Goal: Task Accomplishment & Management: Use online tool/utility

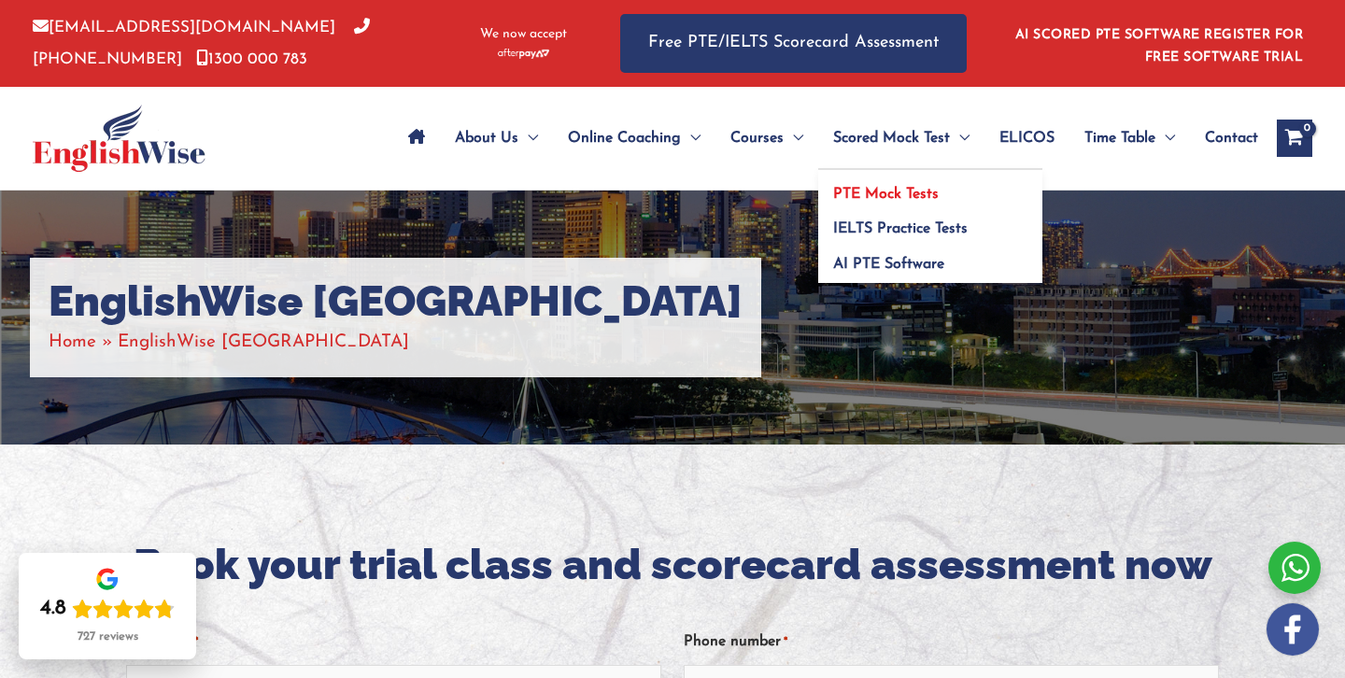
click at [860, 195] on span "PTE Mock Tests" at bounding box center [886, 194] width 106 height 15
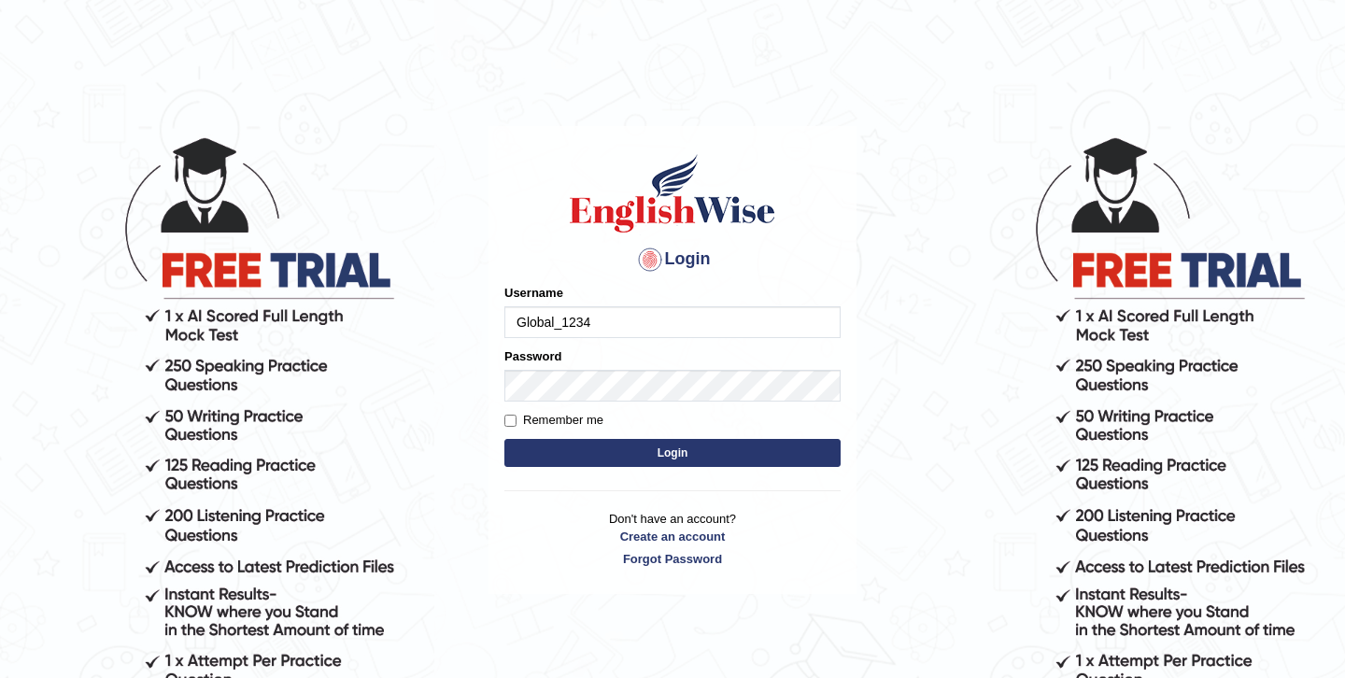
type input "Global_1234"
click at [677, 435] on form "Please fix the following errors: Username Global_1234 Password Remember me Login" at bounding box center [673, 378] width 336 height 188
click at [674, 449] on button "Login" at bounding box center [673, 453] width 336 height 28
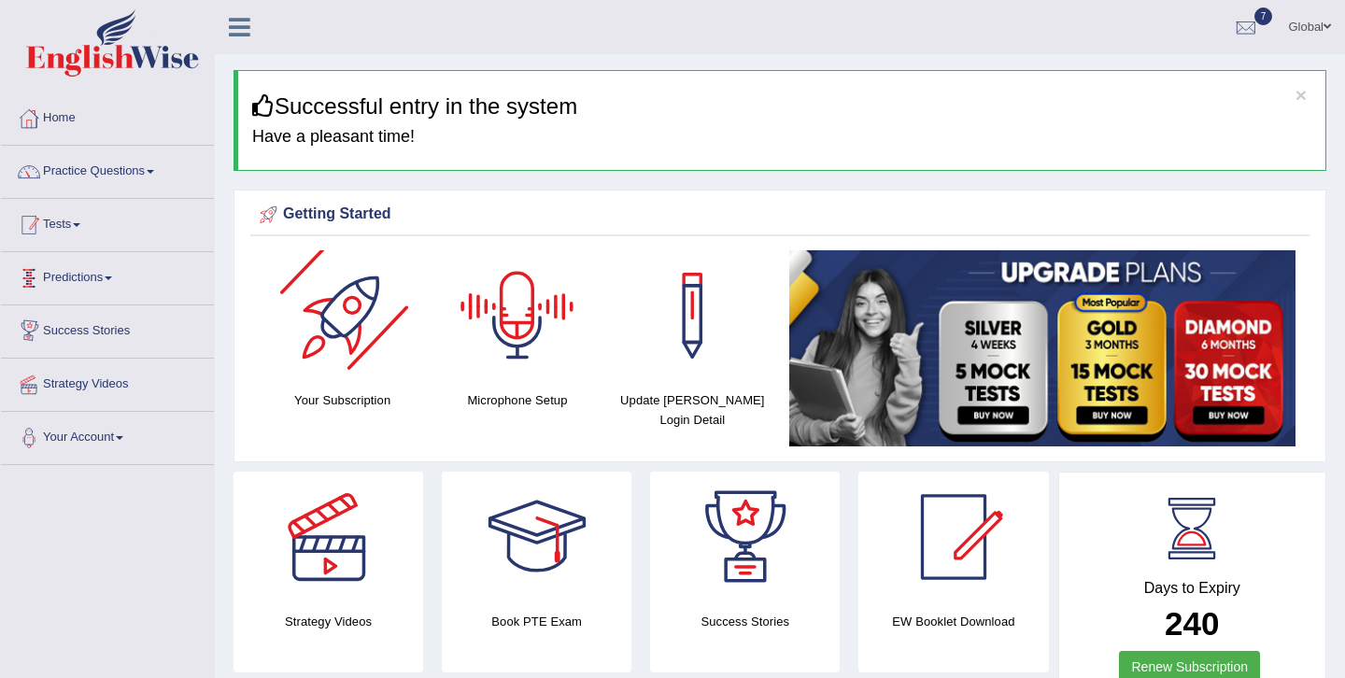
click at [70, 228] on link "Tests" at bounding box center [107, 222] width 213 height 47
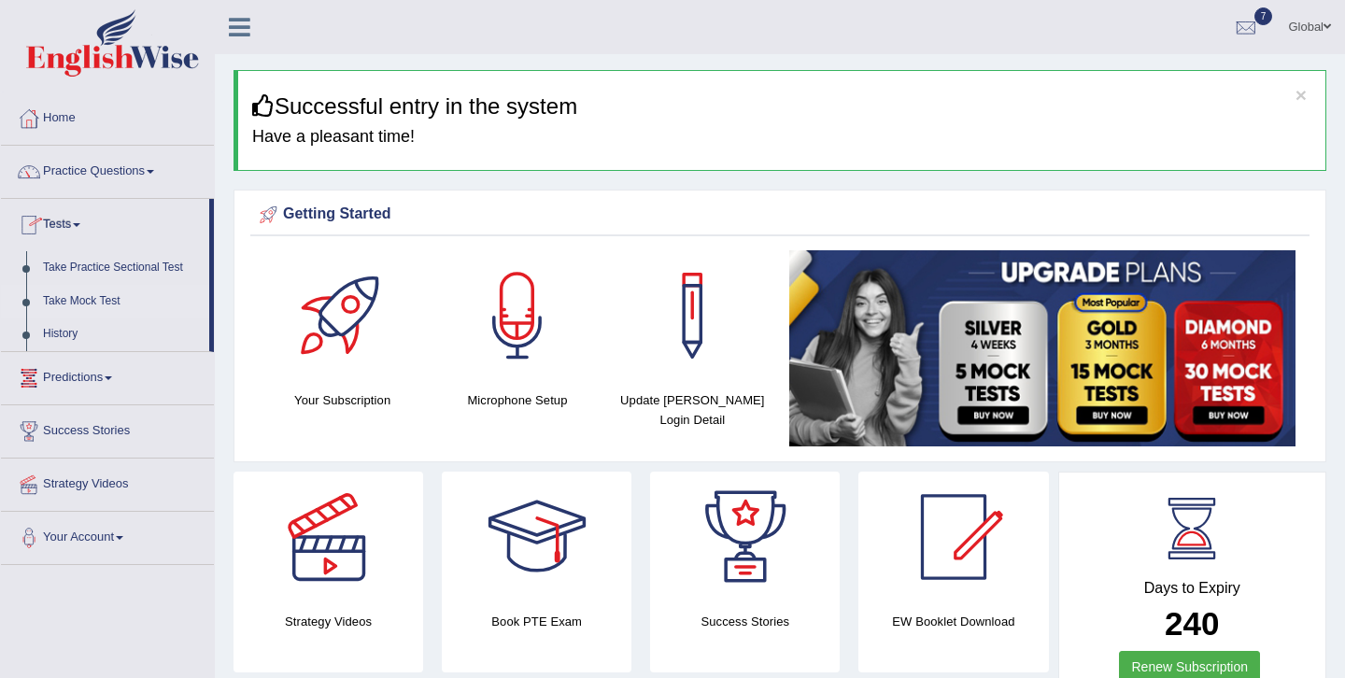
click at [106, 302] on link "Take Mock Test" at bounding box center [122, 302] width 175 height 34
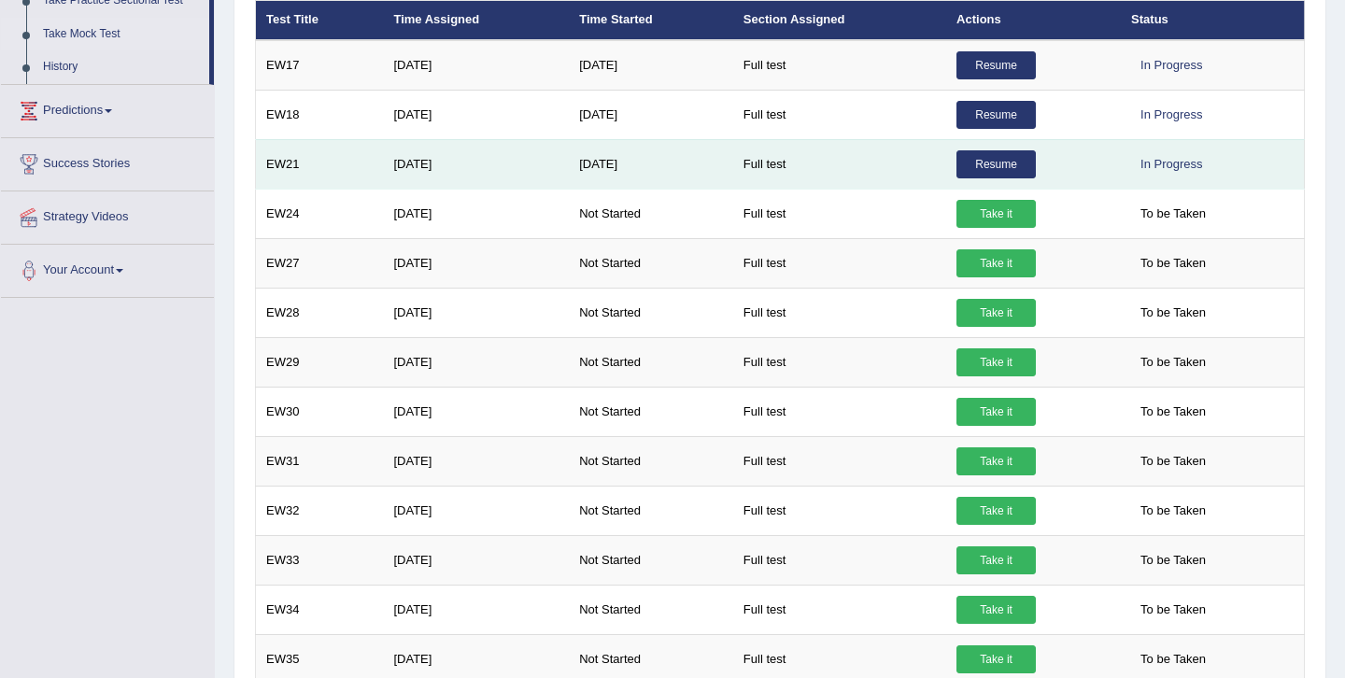
scroll to position [266, 0]
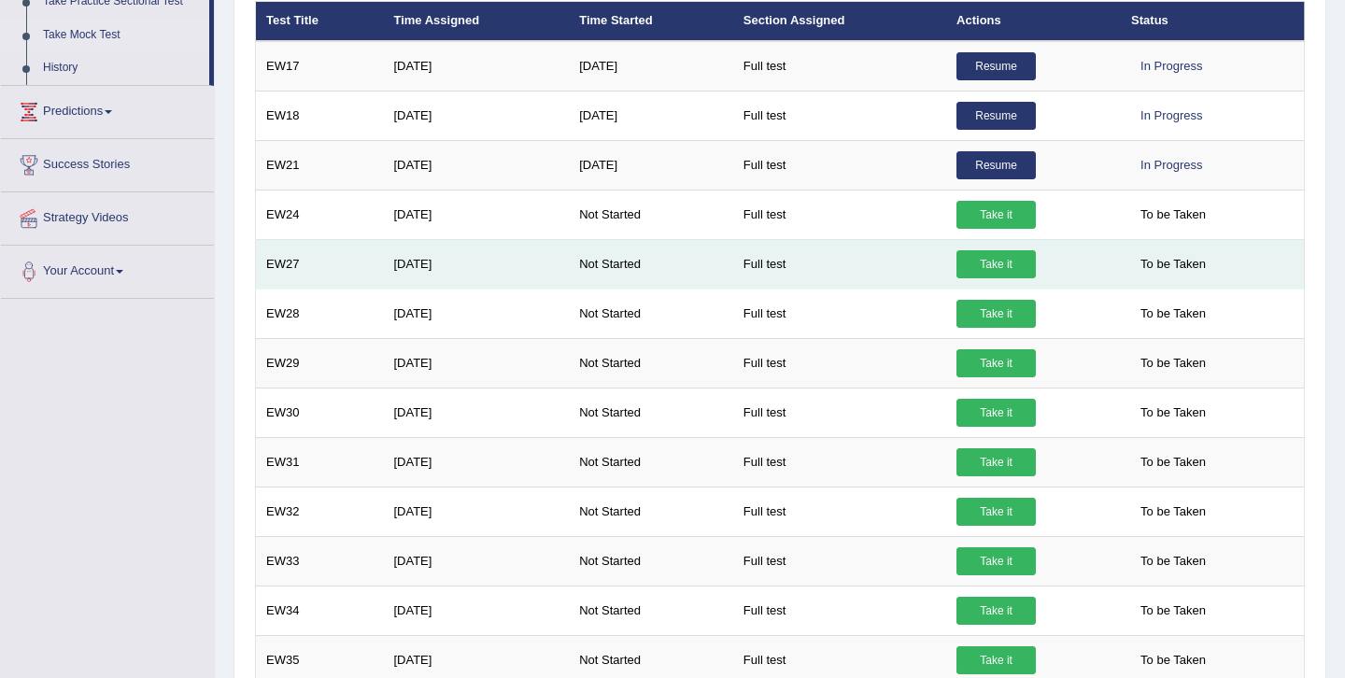
click at [1012, 261] on link "Take it" at bounding box center [996, 264] width 79 height 28
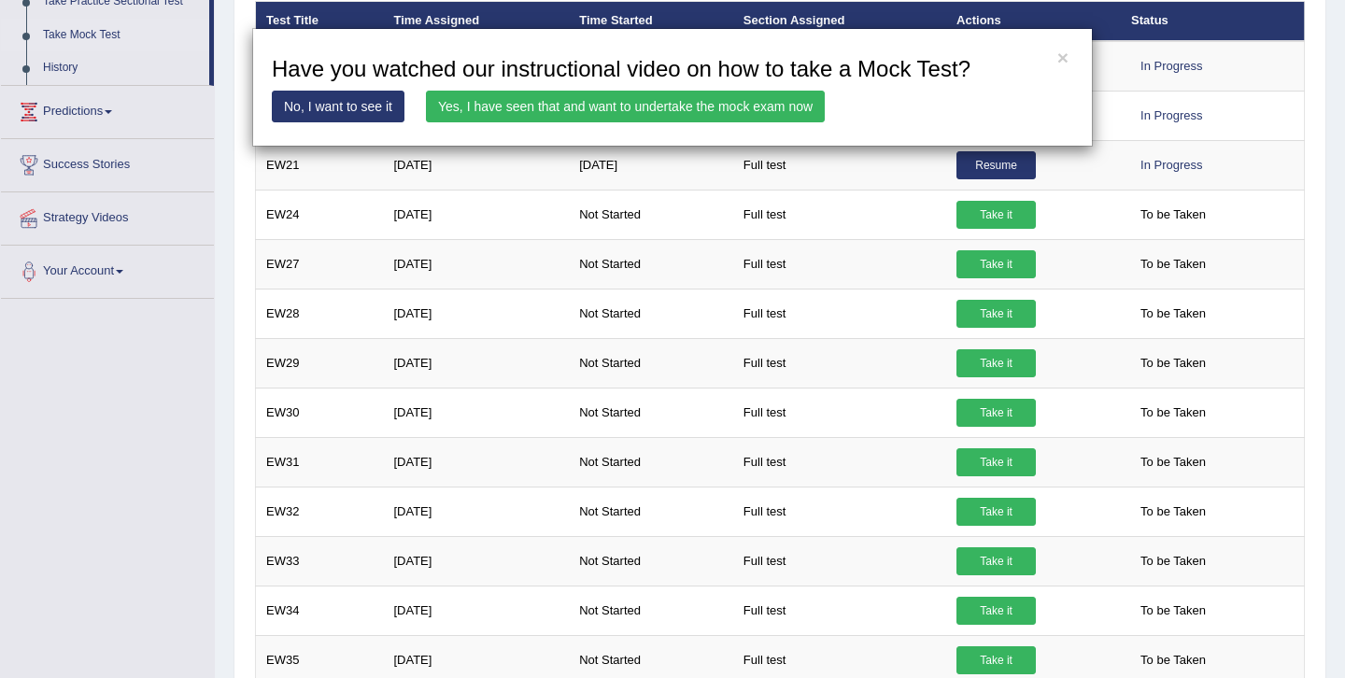
click at [371, 103] on link "No, I want to see it" at bounding box center [338, 107] width 133 height 32
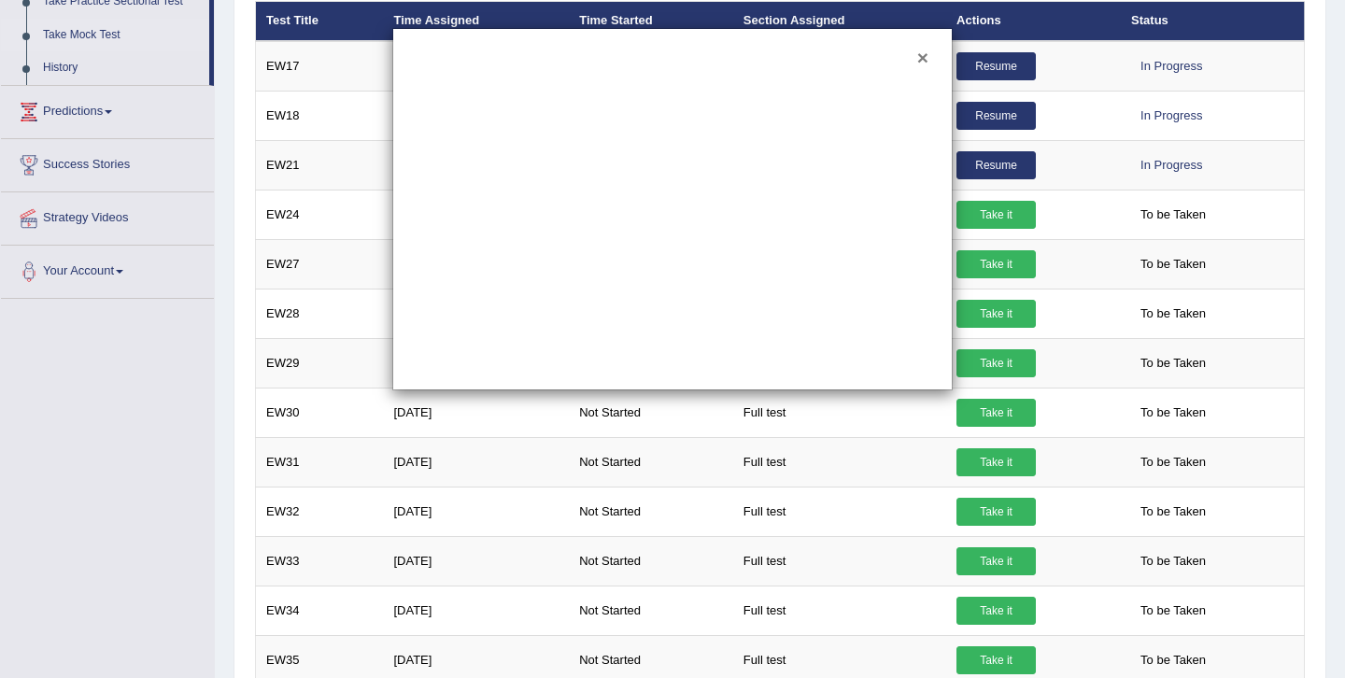
click at [918, 57] on button "×" at bounding box center [923, 58] width 11 height 20
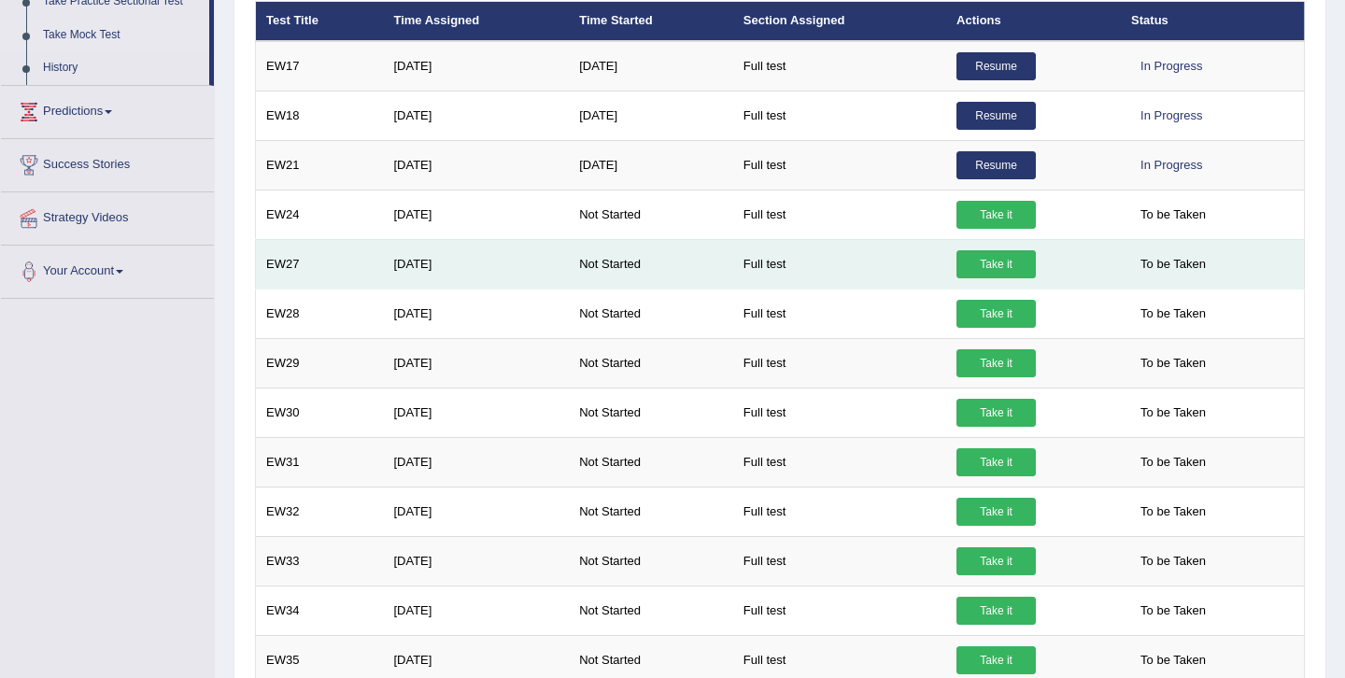
click at [976, 269] on link "Take it" at bounding box center [996, 264] width 79 height 28
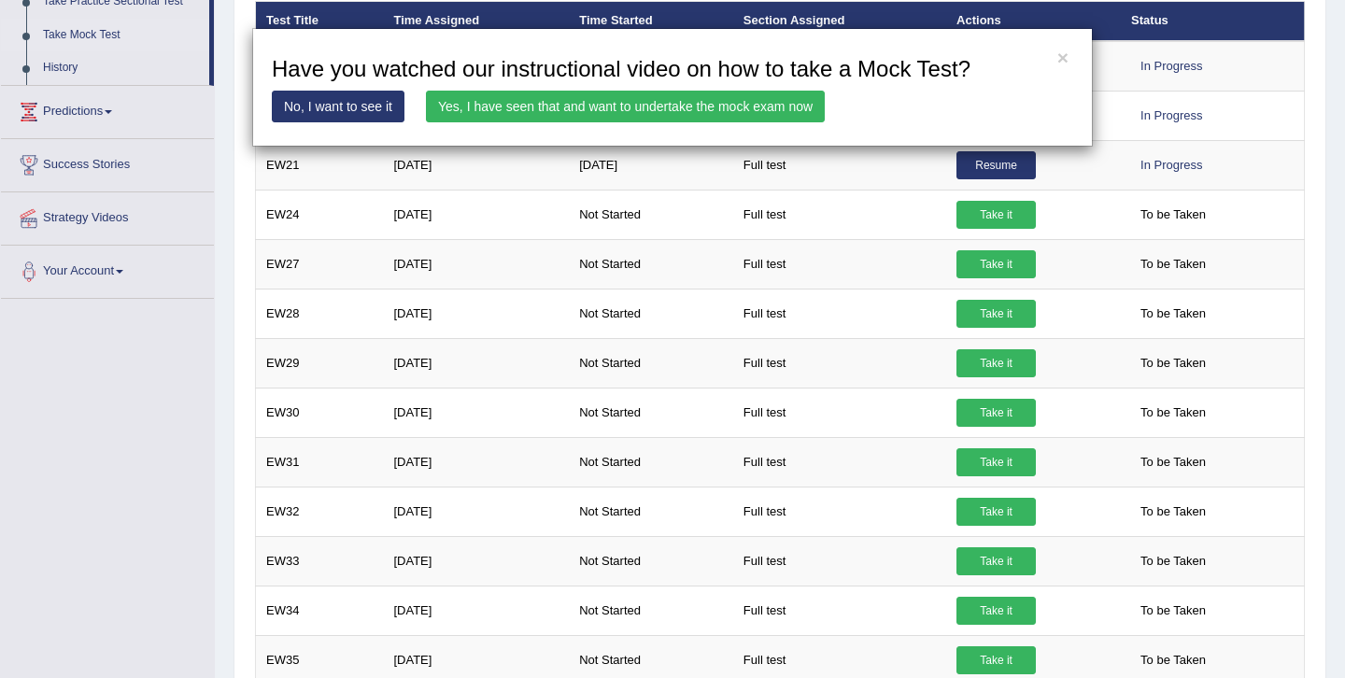
click at [554, 100] on link "Yes, I have seen that and want to undertake the mock exam now" at bounding box center [625, 107] width 399 height 32
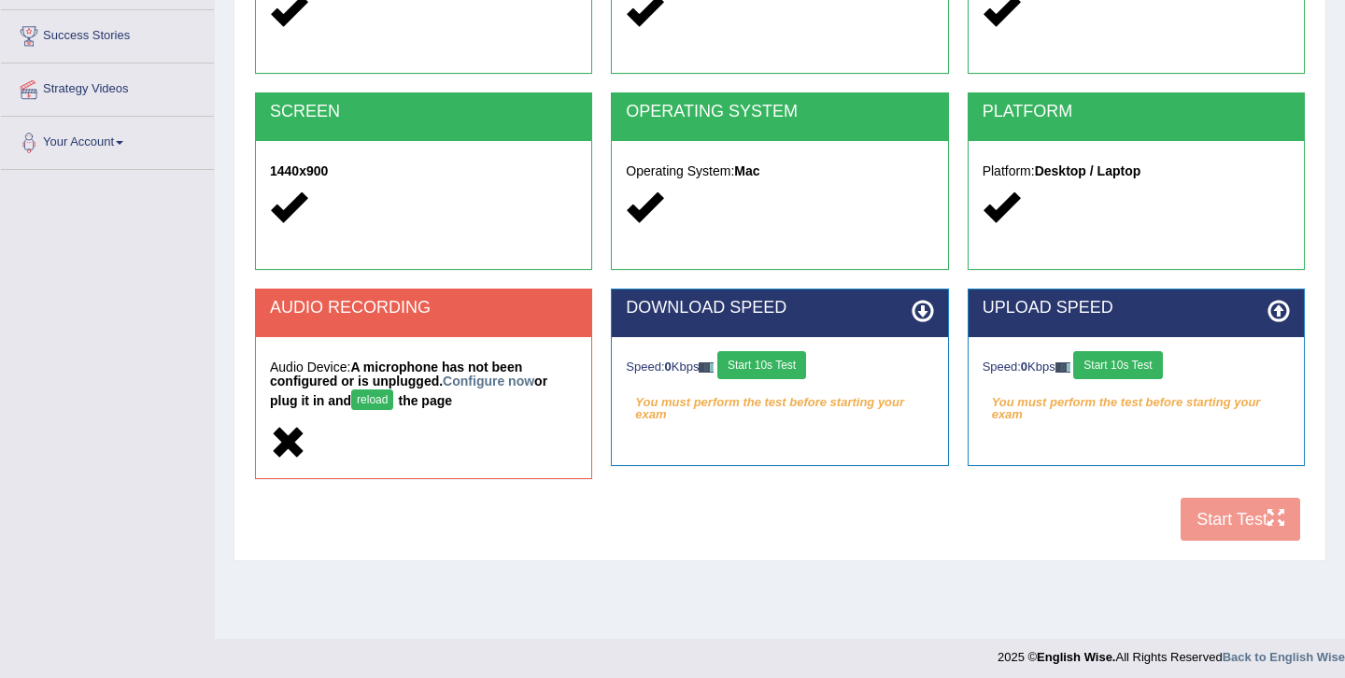
scroll to position [303, 0]
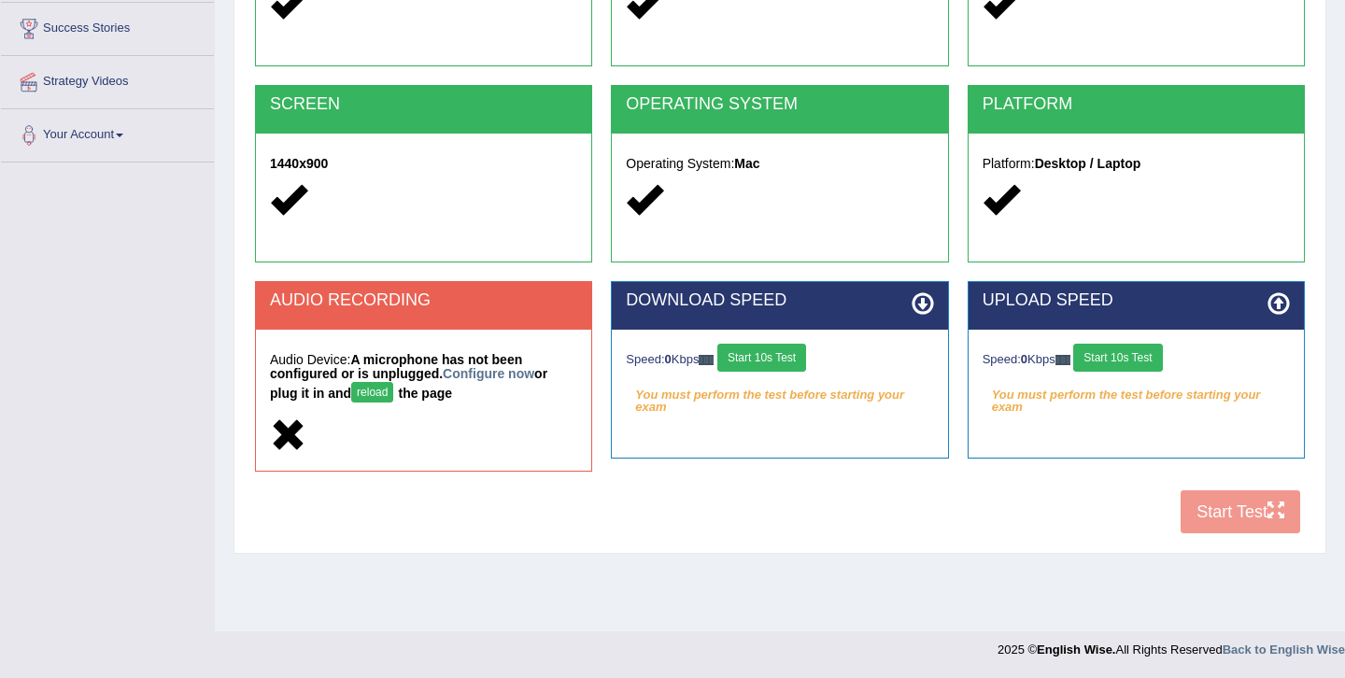
click at [387, 386] on button "reload" at bounding box center [372, 392] width 42 height 21
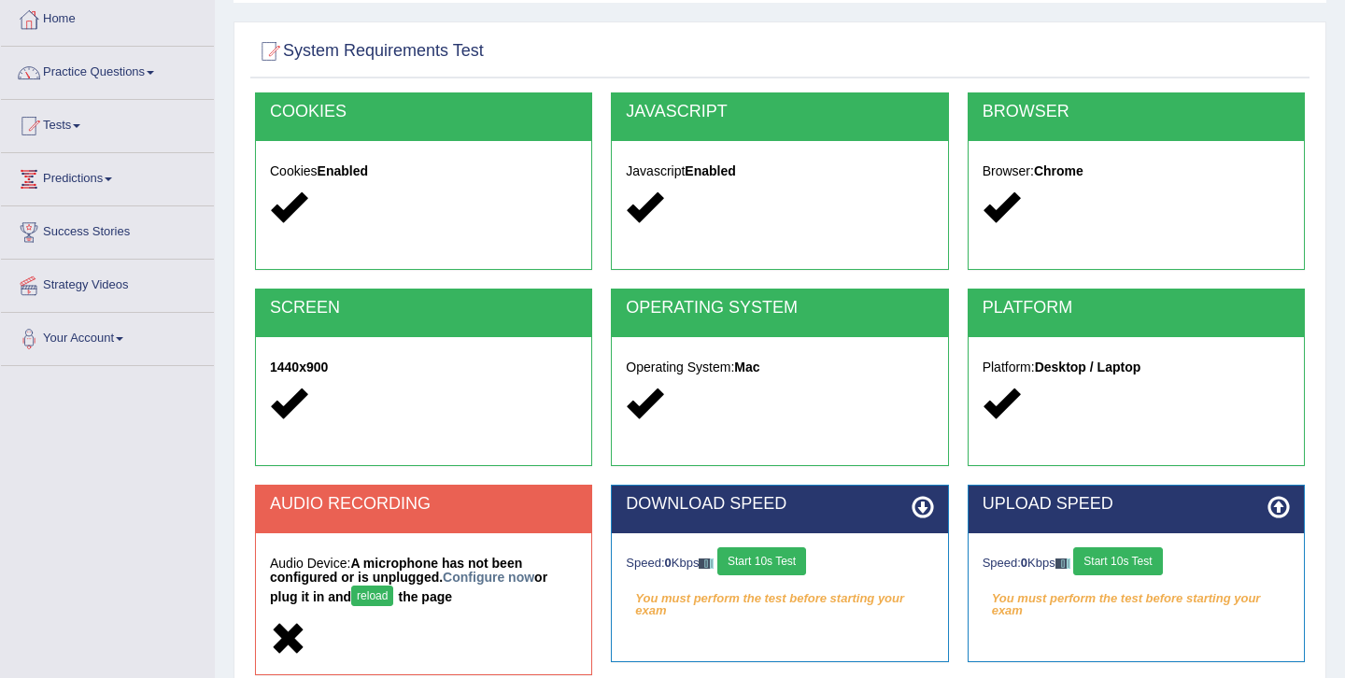
scroll to position [118, 0]
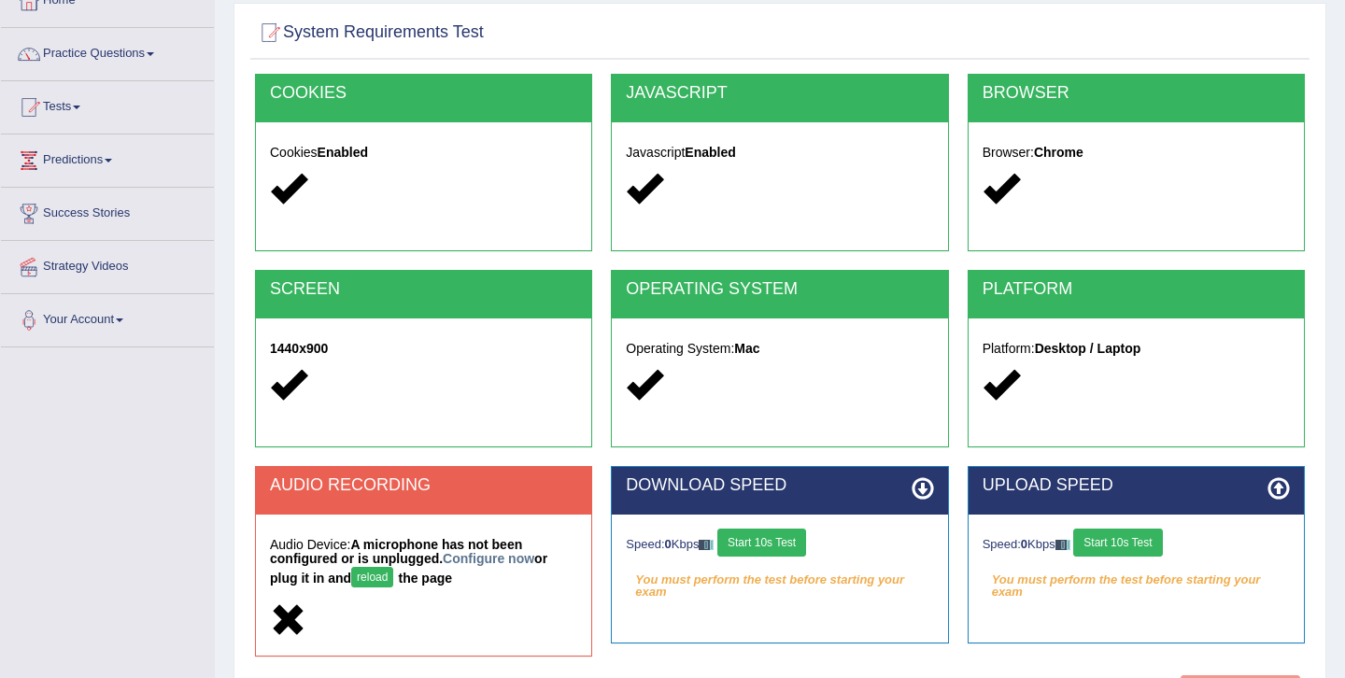
click at [368, 580] on button "reload" at bounding box center [372, 577] width 42 height 21
click at [498, 553] on link "Configure now" at bounding box center [489, 558] width 92 height 15
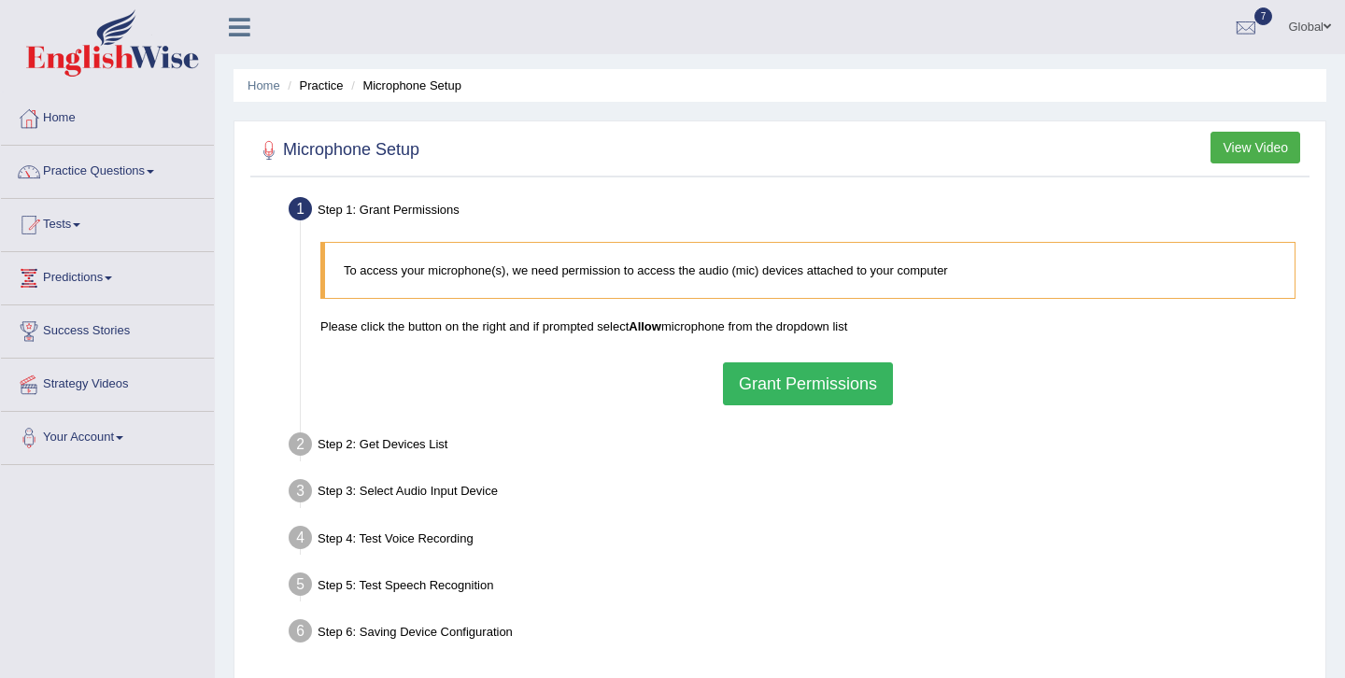
click at [778, 383] on button "Grant Permissions" at bounding box center [808, 384] width 170 height 43
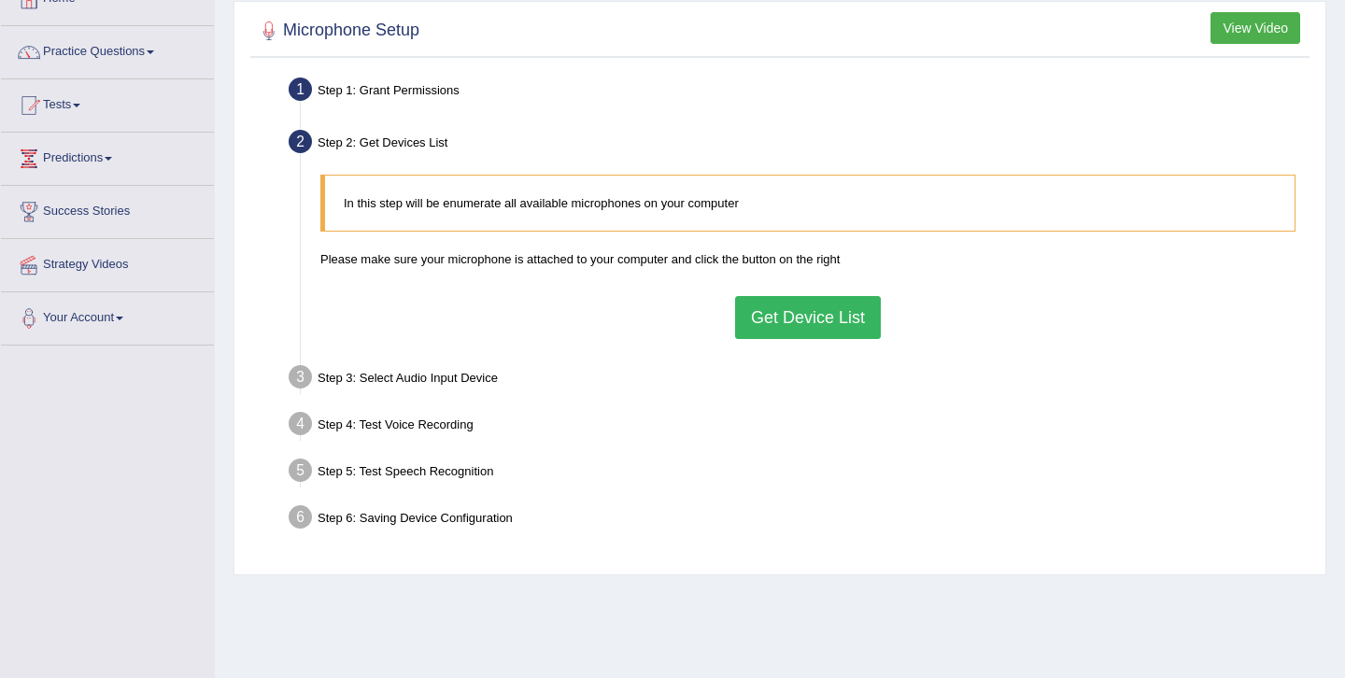
scroll to position [158, 0]
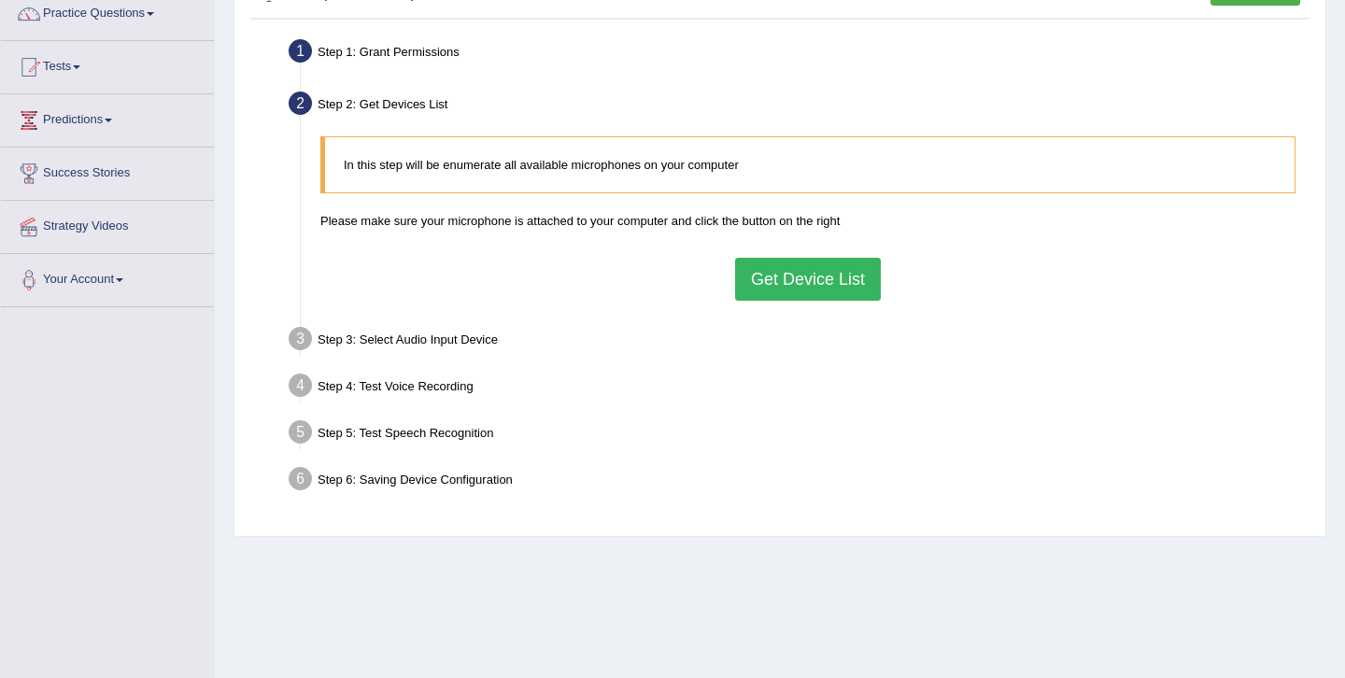
click at [790, 271] on button "Get Device List" at bounding box center [808, 279] width 146 height 43
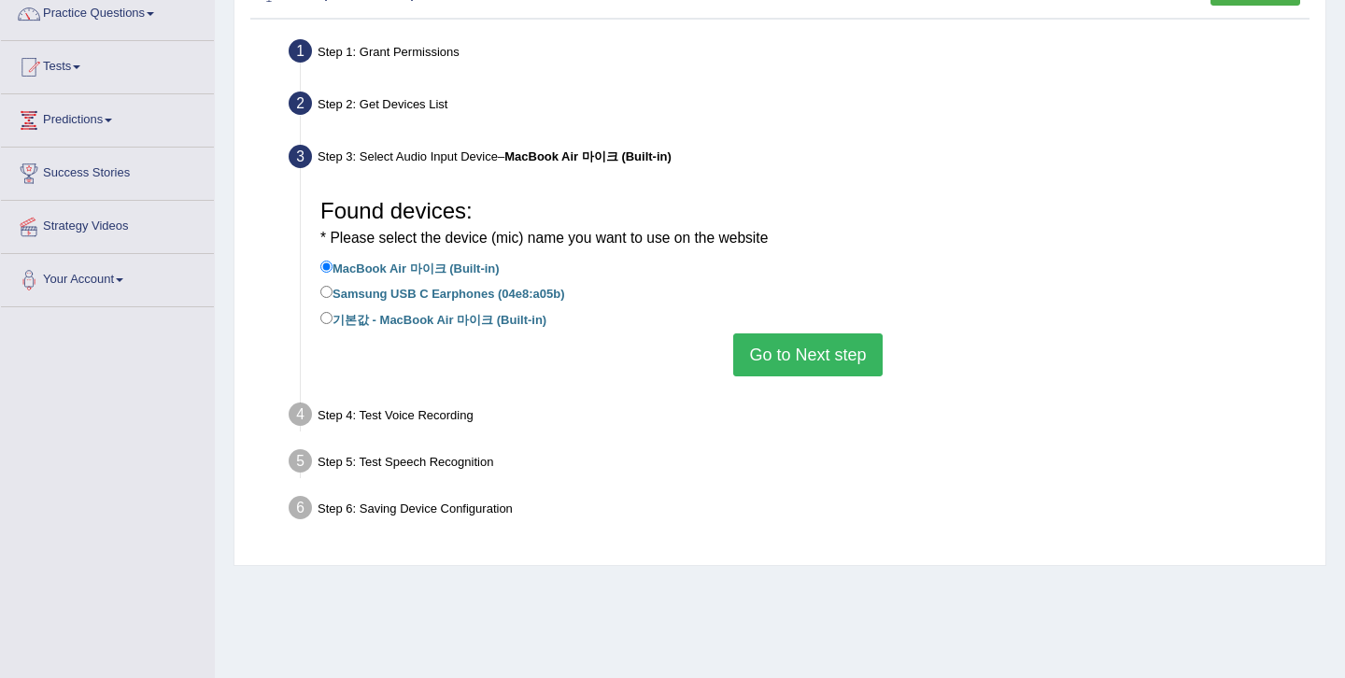
click at [475, 296] on label "Samsung USB C Earphones (04e8:a05b)" at bounding box center [442, 292] width 245 height 21
click at [333, 296] on input "Samsung USB C Earphones (04e8:a05b)" at bounding box center [326, 292] width 12 height 12
radio input "true"
click at [811, 354] on button "Go to Next step" at bounding box center [807, 355] width 149 height 43
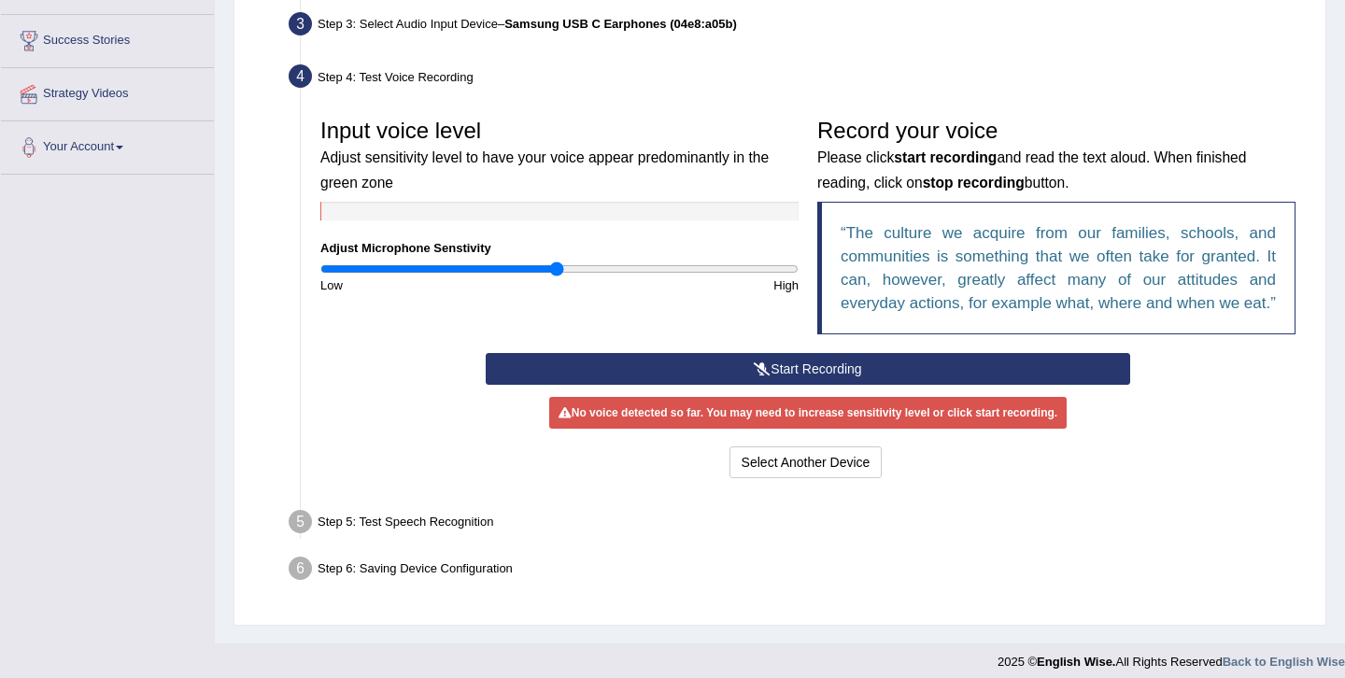
scroll to position [322, 0]
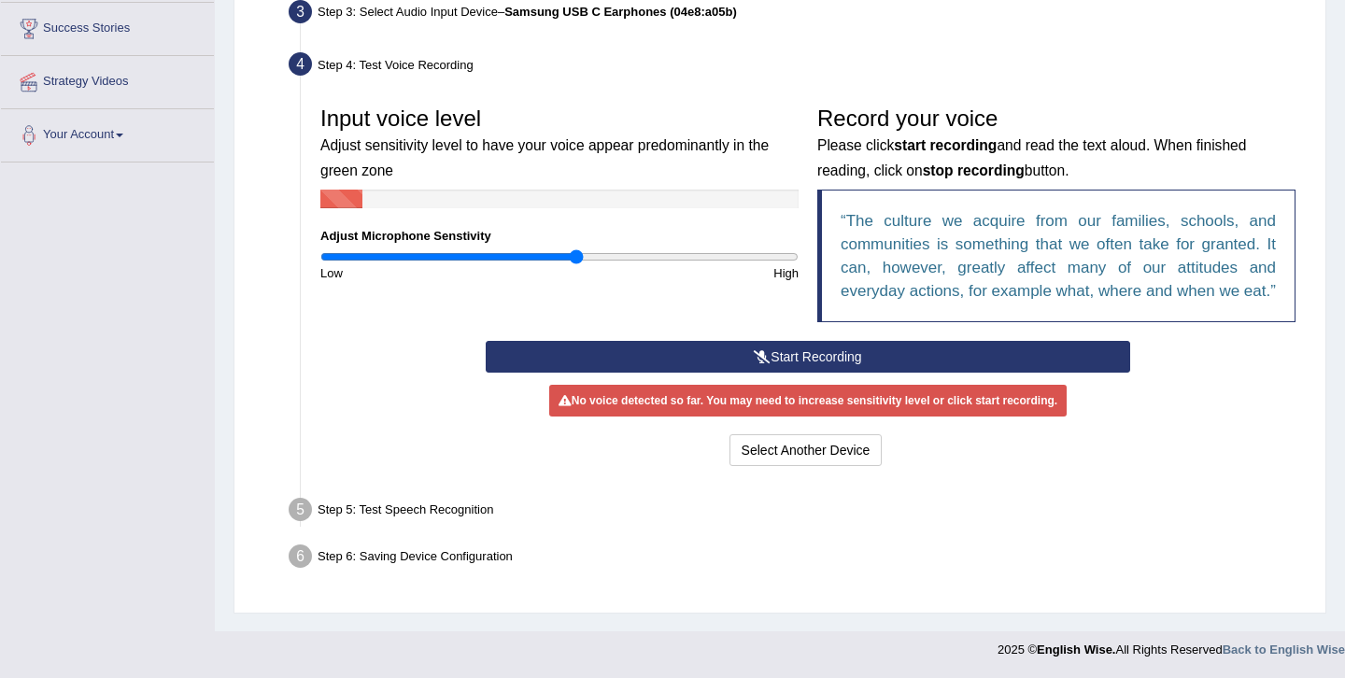
drag, startPoint x: 560, startPoint y: 236, endPoint x: 576, endPoint y: 238, distance: 16.9
type input "1.08"
click at [576, 249] on input "range" at bounding box center [559, 256] width 478 height 15
click at [763, 359] on icon at bounding box center [762, 356] width 17 height 13
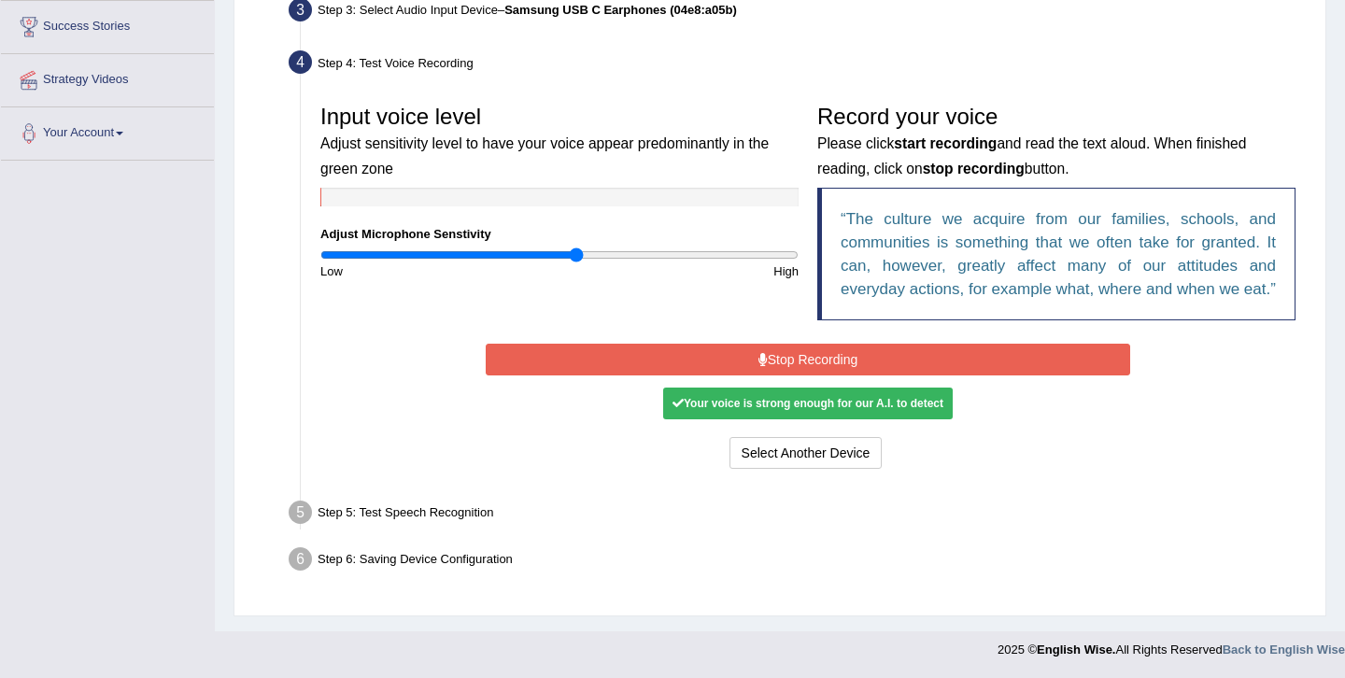
click at [763, 359] on icon at bounding box center [763, 359] width 9 height 13
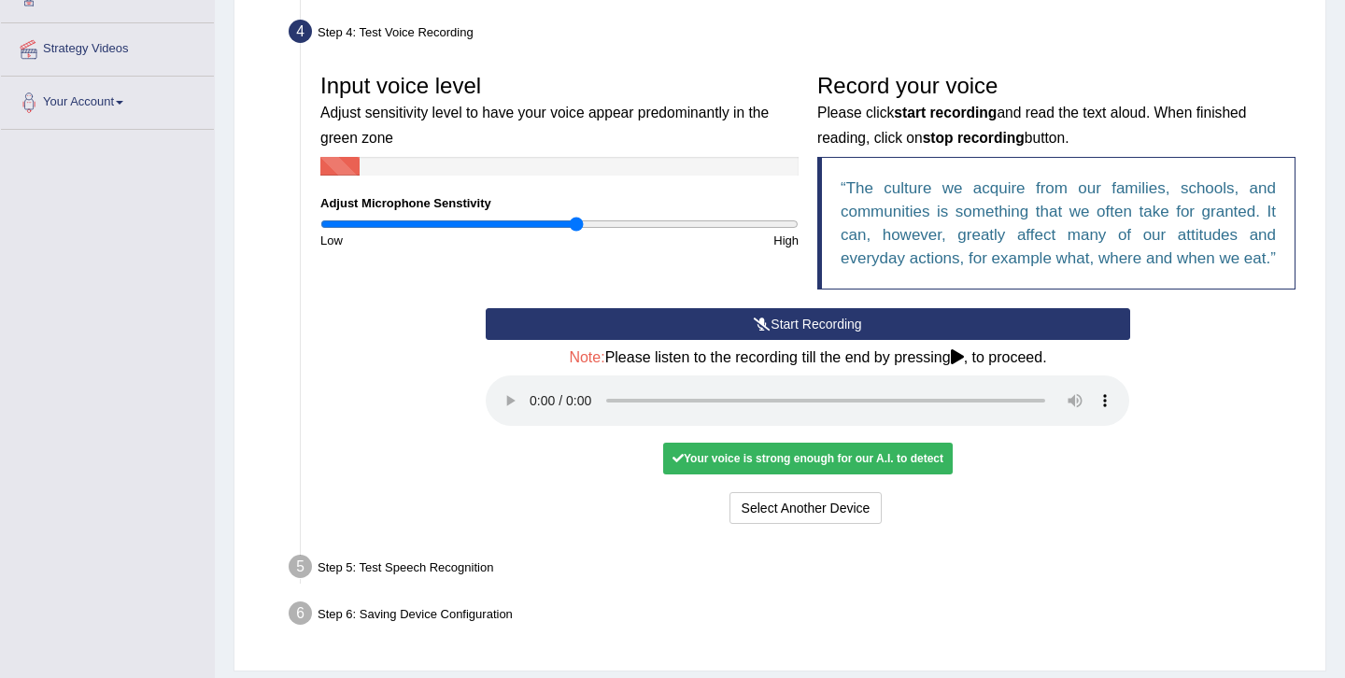
scroll to position [336, 0]
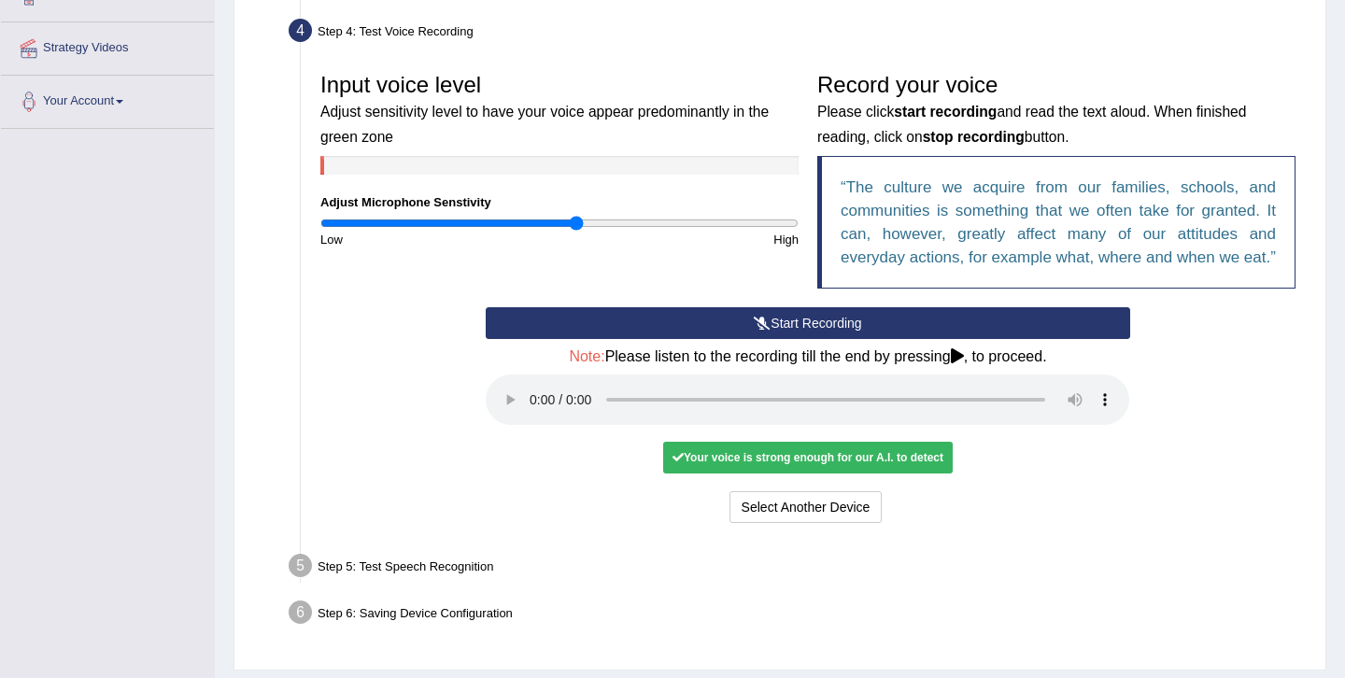
click at [761, 474] on div "Your voice is strong enough for our A.I. to detect" at bounding box center [808, 458] width 290 height 32
click at [670, 339] on button "Start Recording" at bounding box center [808, 323] width 644 height 32
click at [442, 468] on div "Start Recording Stop Recording Note: Please listen to the recording till the en…" at bounding box center [808, 417] width 994 height 221
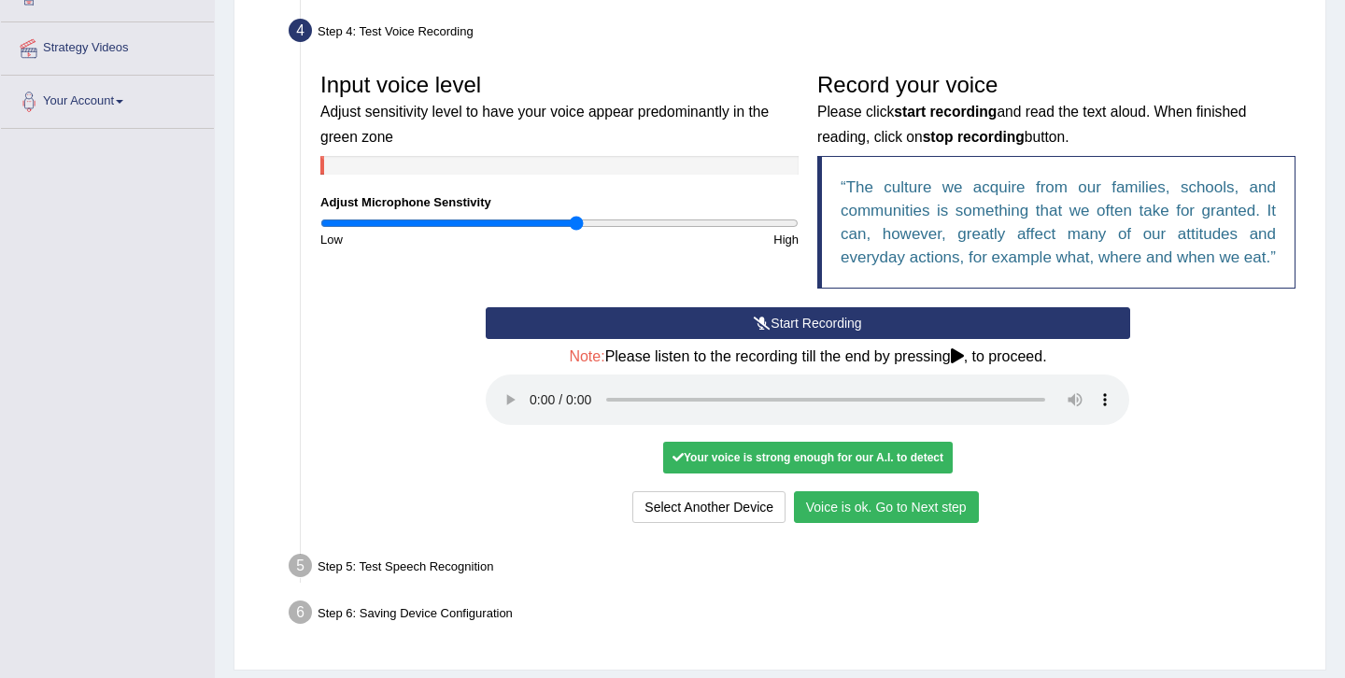
click at [882, 519] on button "Voice is ok. Go to Next step" at bounding box center [886, 507] width 185 height 32
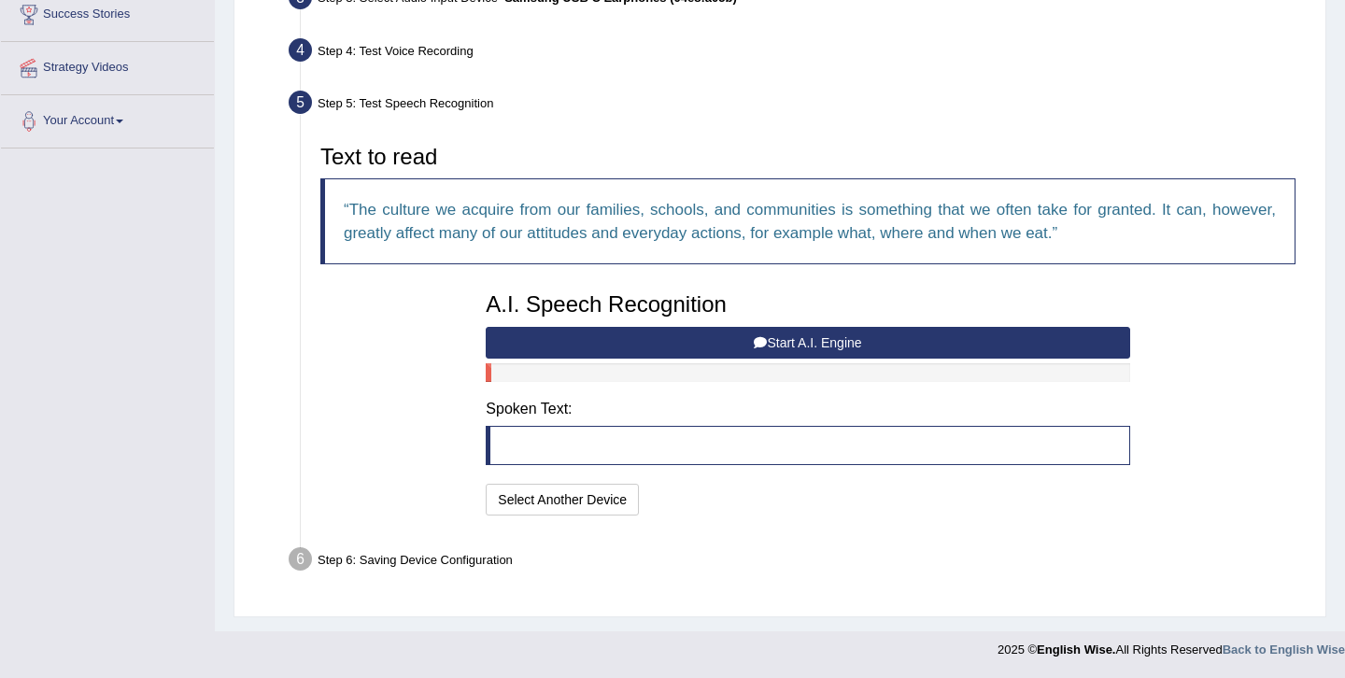
scroll to position [317, 0]
click at [623, 339] on button "Start A.I. Engine" at bounding box center [808, 343] width 644 height 32
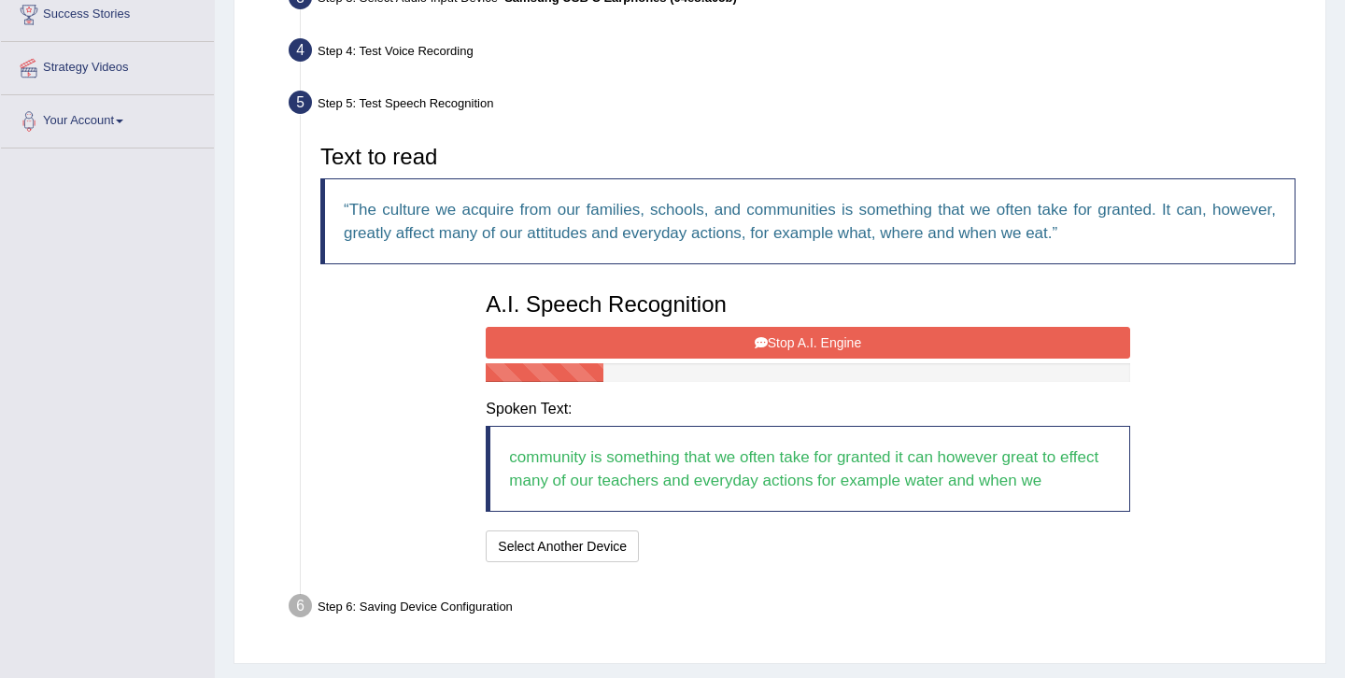
click at [656, 349] on button "Stop A.I. Engine" at bounding box center [808, 343] width 644 height 32
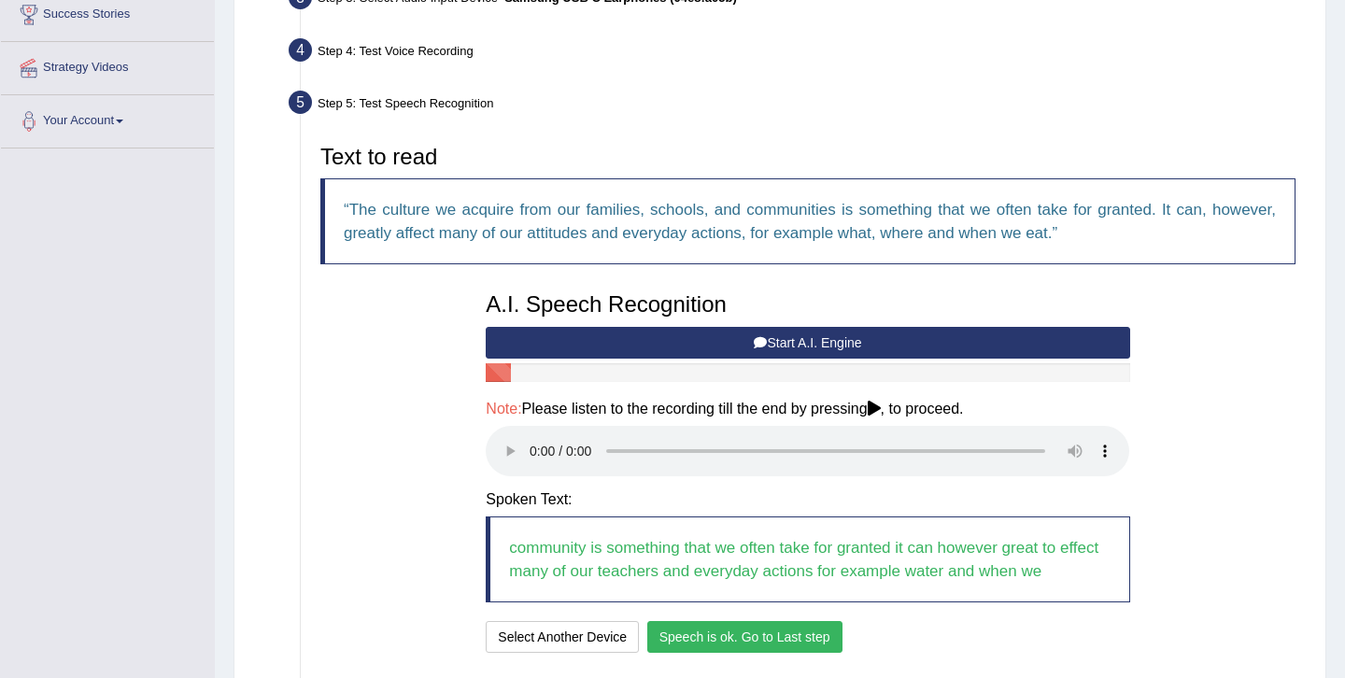
scroll to position [453, 0]
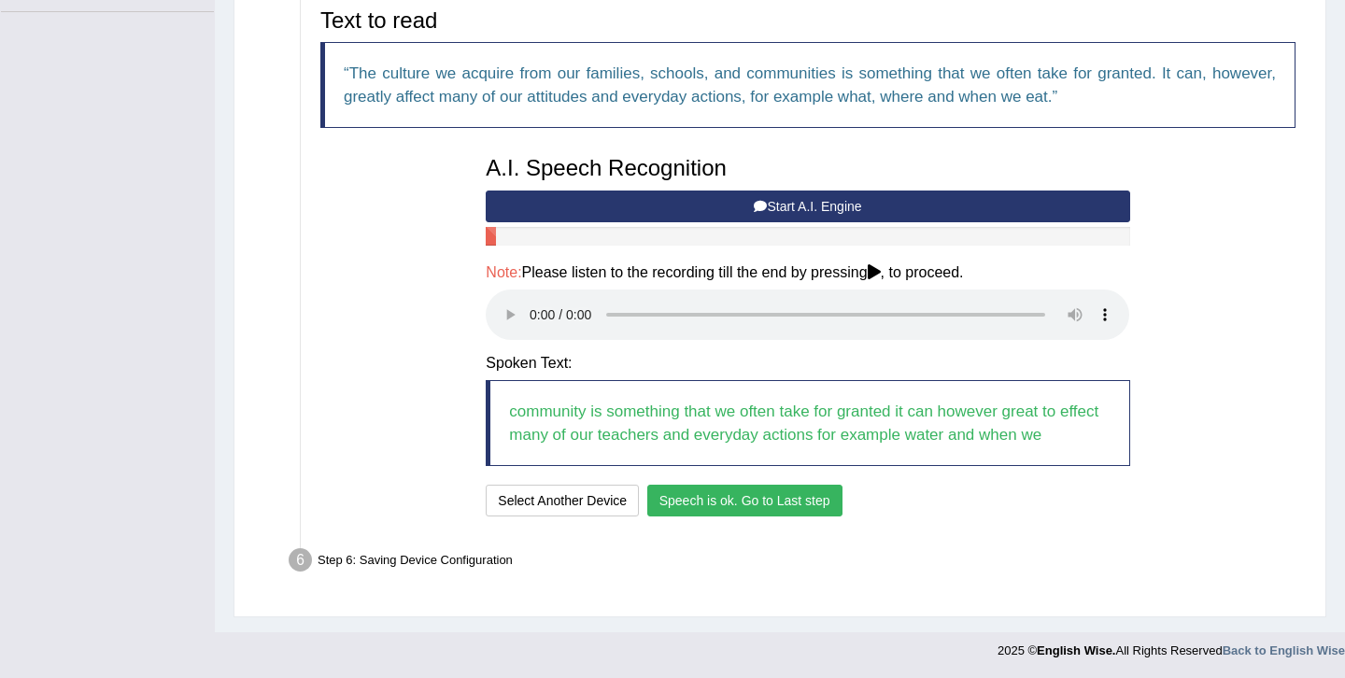
click at [744, 494] on button "Speech is ok. Go to Last step" at bounding box center [745, 501] width 195 height 32
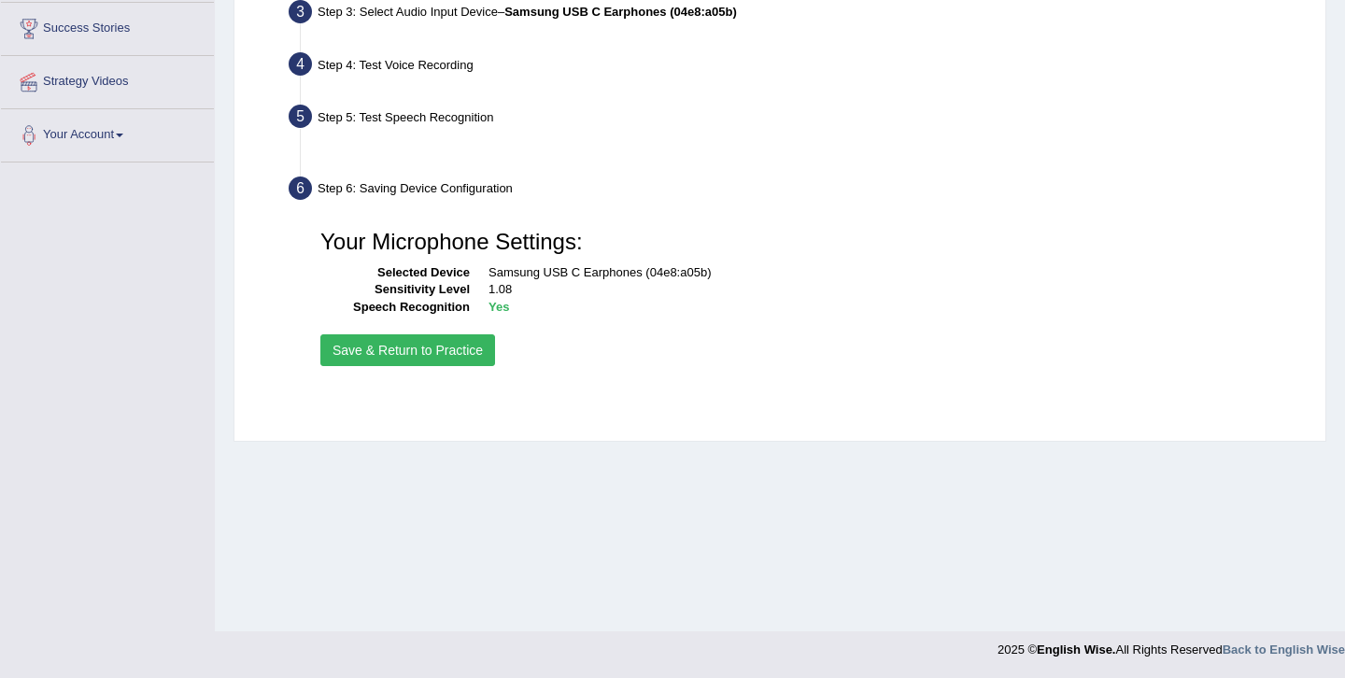
scroll to position [303, 0]
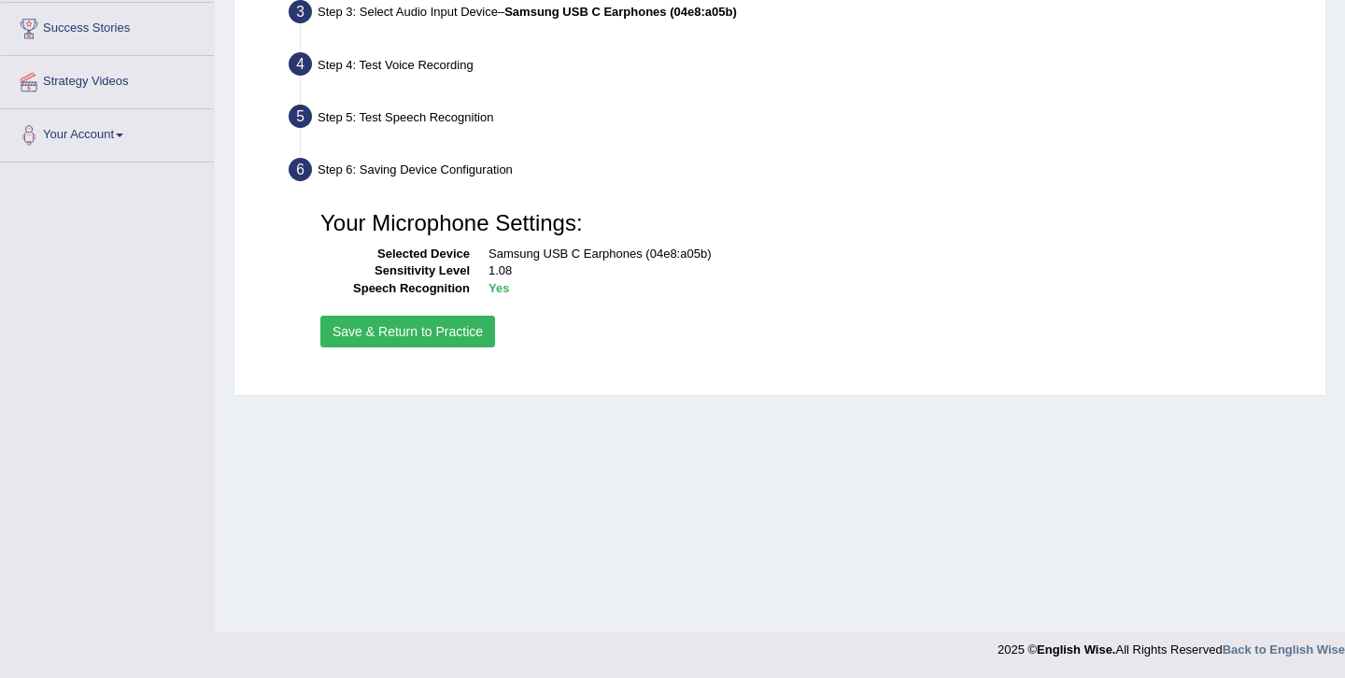
click at [428, 335] on button "Save & Return to Practice" at bounding box center [407, 332] width 175 height 32
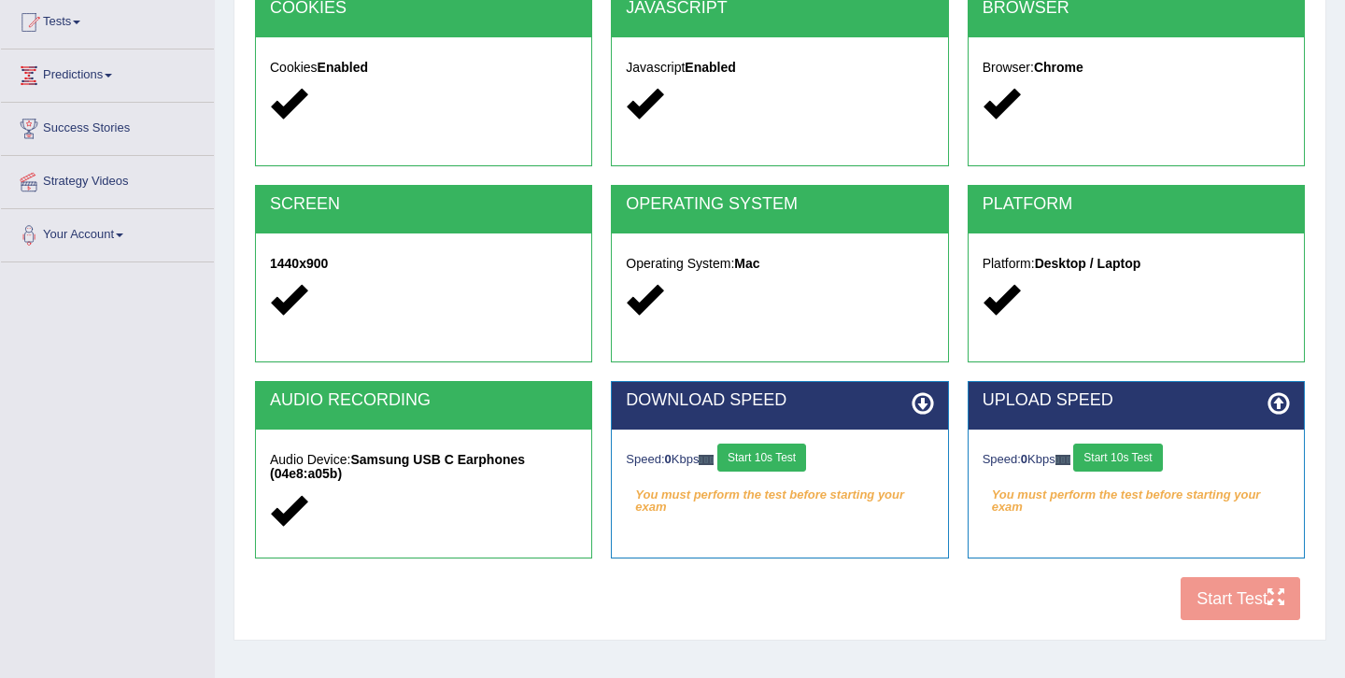
scroll to position [303, 0]
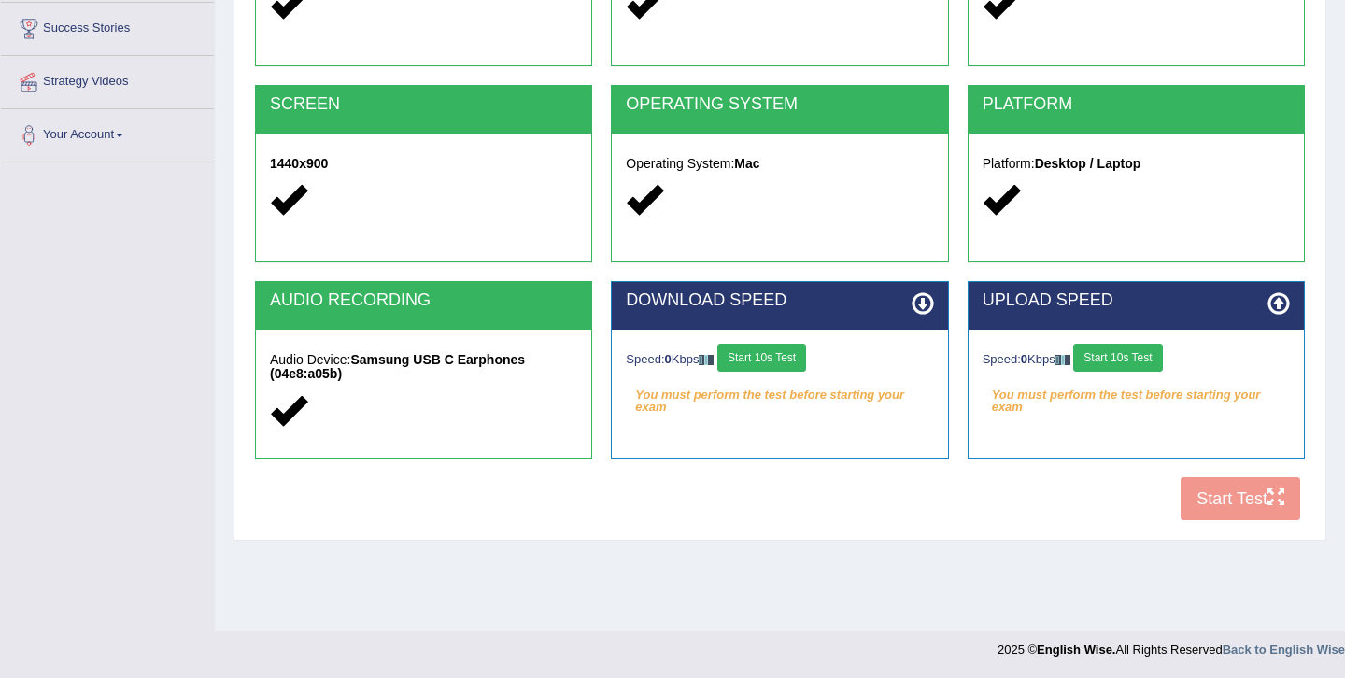
click at [763, 369] on button "Start 10s Test" at bounding box center [762, 358] width 89 height 28
click at [1110, 369] on button "Start 10s Test" at bounding box center [1118, 358] width 89 height 28
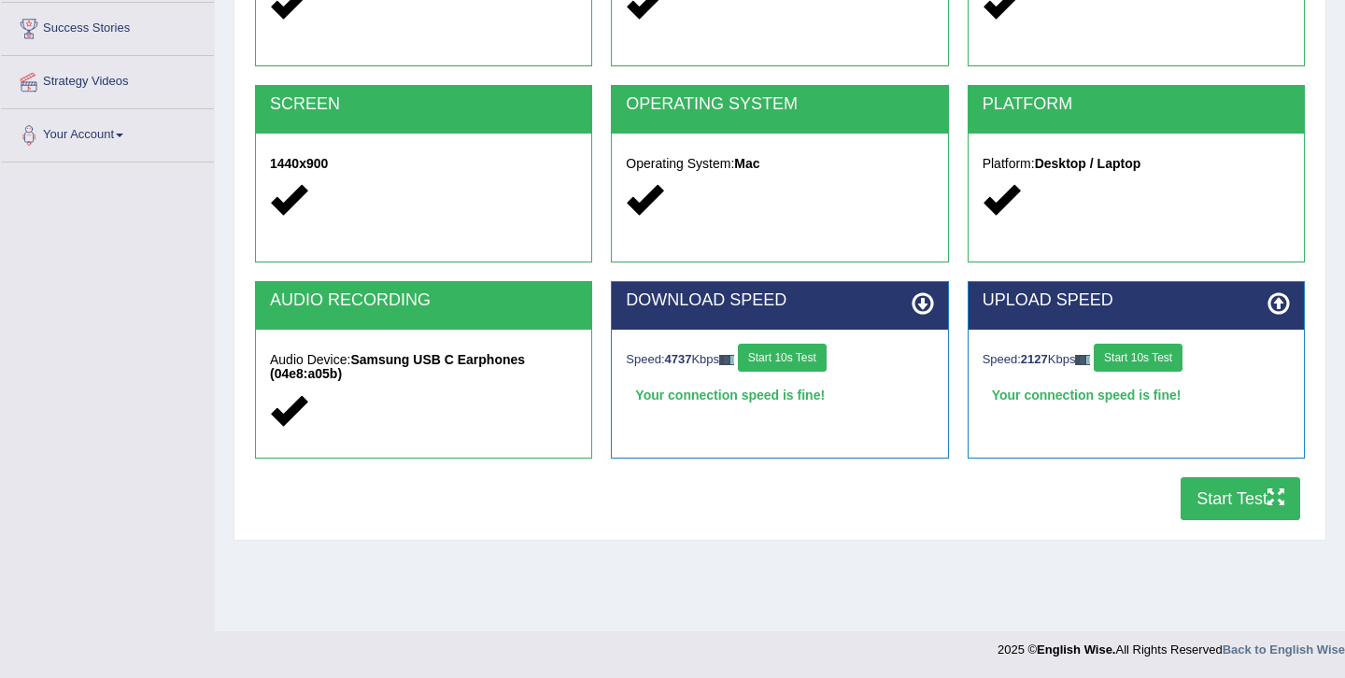
click at [1211, 504] on button "Start Test" at bounding box center [1241, 498] width 120 height 43
